Goal: Information Seeking & Learning: Learn about a topic

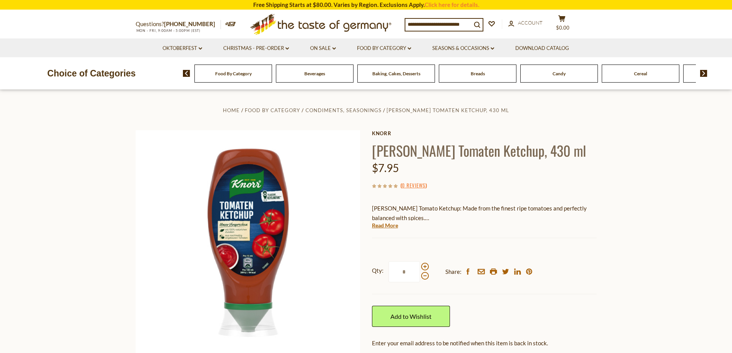
drag, startPoint x: 223, startPoint y: 223, endPoint x: 65, endPoint y: 177, distance: 164.6
click at [54, 176] on section "Home Food By Category Condiments, Seasonings [PERSON_NAME] Tomaten Ketchup, 430…" at bounding box center [366, 264] width 732 height 349
click at [381, 133] on link "Knorr" at bounding box center [484, 133] width 225 height 6
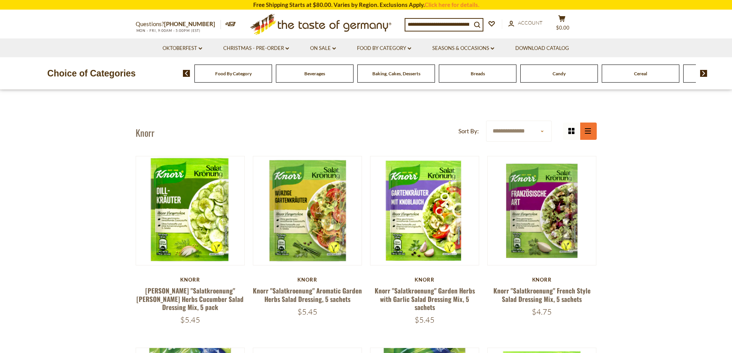
click at [584, 132] on button "list icon" at bounding box center [588, 131] width 17 height 17
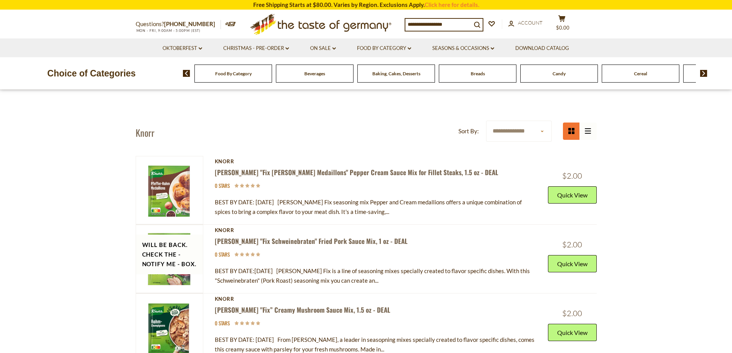
click at [571, 135] on button "grid icon" at bounding box center [571, 131] width 17 height 17
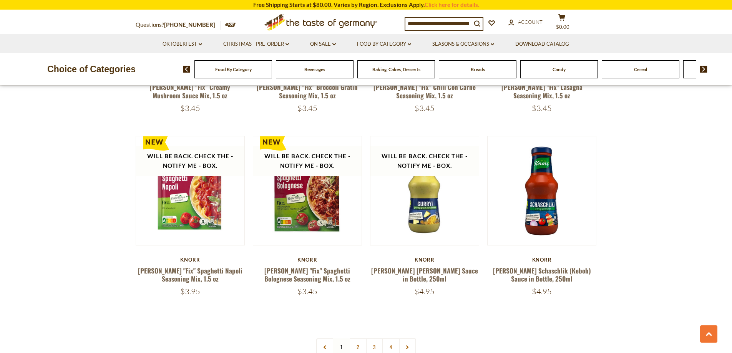
scroll to position [1602, 0]
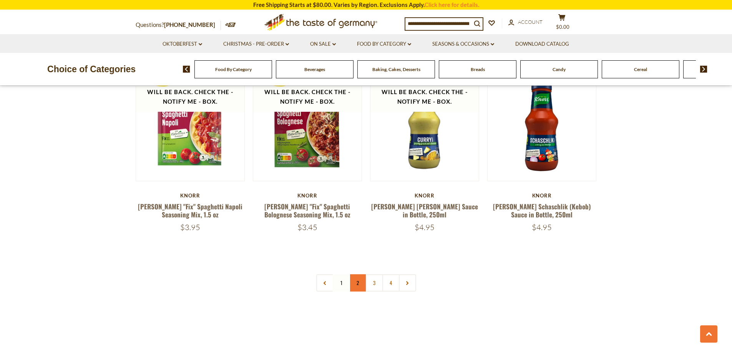
click at [357, 275] on link "2" at bounding box center [357, 283] width 17 height 17
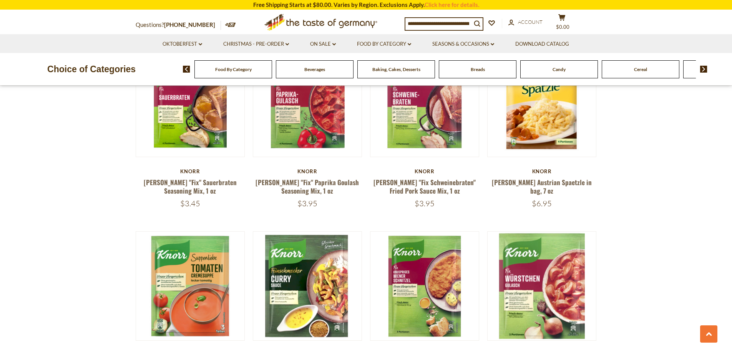
scroll to position [1538, 0]
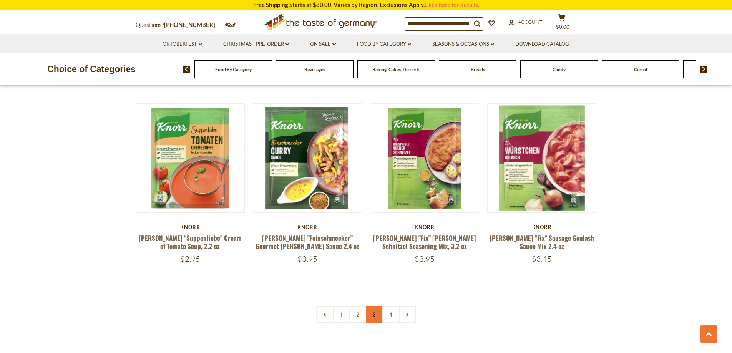
click at [371, 311] on link "3" at bounding box center [374, 314] width 17 height 17
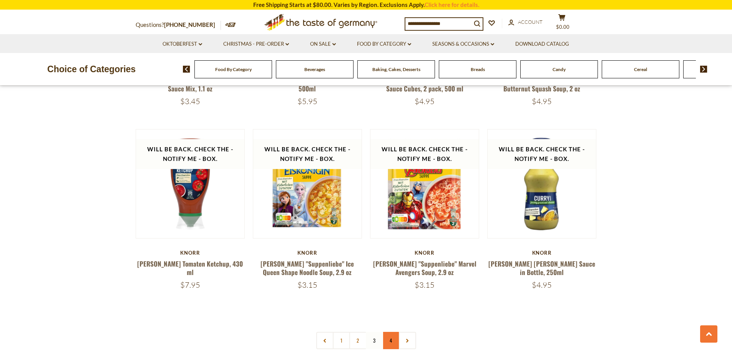
click at [393, 332] on link "4" at bounding box center [391, 340] width 17 height 17
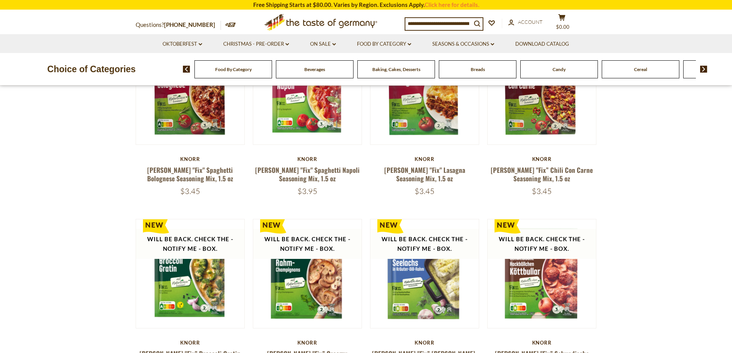
scroll to position [0, 0]
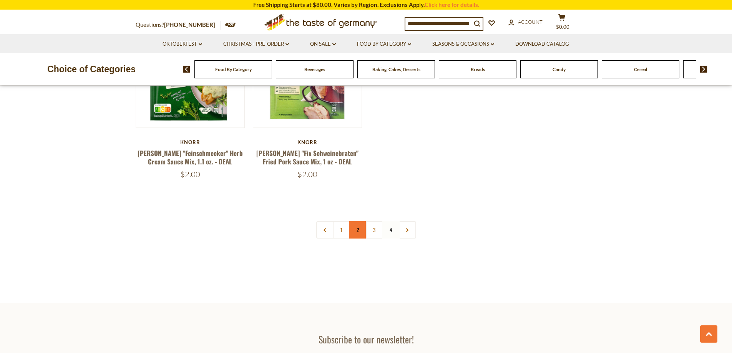
click at [356, 221] on link "2" at bounding box center [357, 229] width 17 height 17
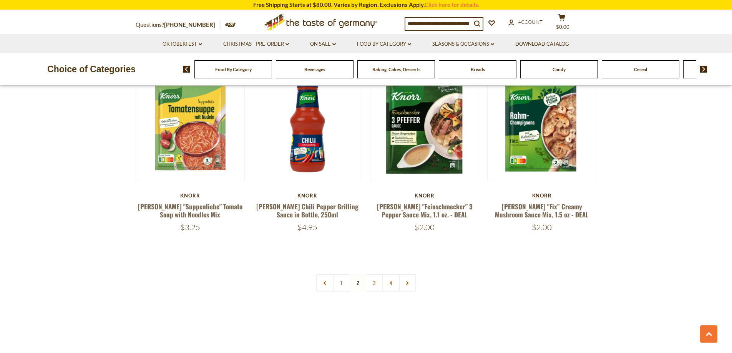
scroll to position [1666, 0]
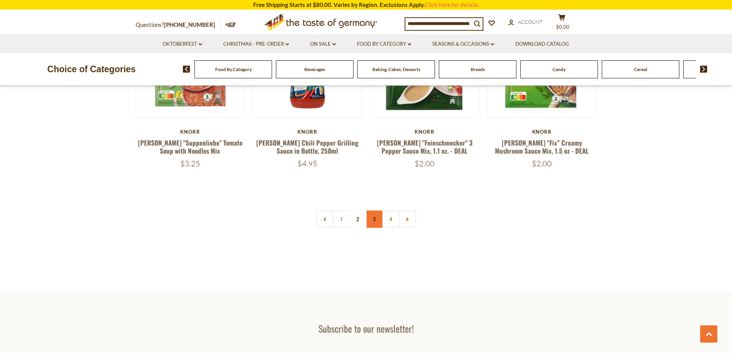
click at [371, 211] on link "3" at bounding box center [374, 219] width 17 height 17
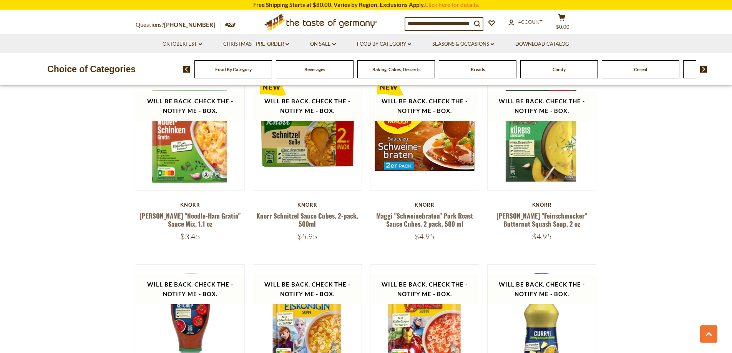
scroll to position [1531, 0]
